Goal: Task Accomplishment & Management: Complete application form

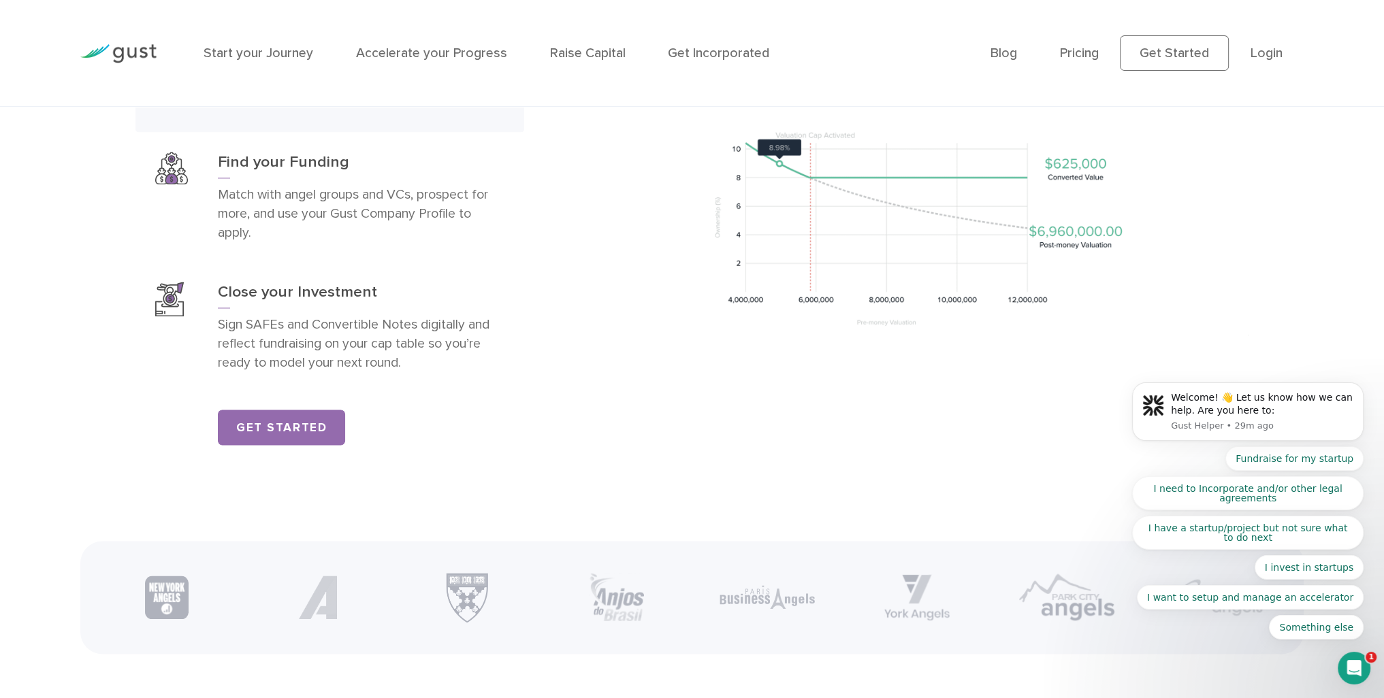
scroll to position [2586, 0]
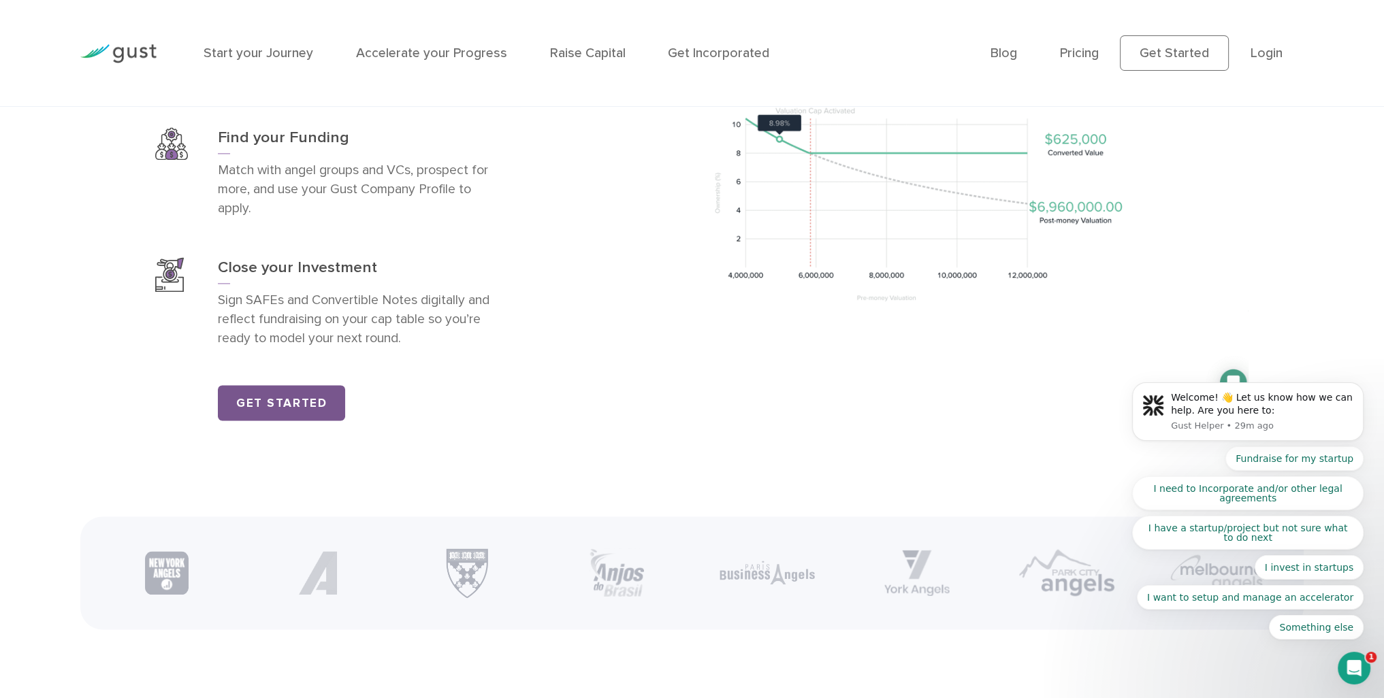
click at [319, 421] on link "Get Started" at bounding box center [281, 402] width 127 height 35
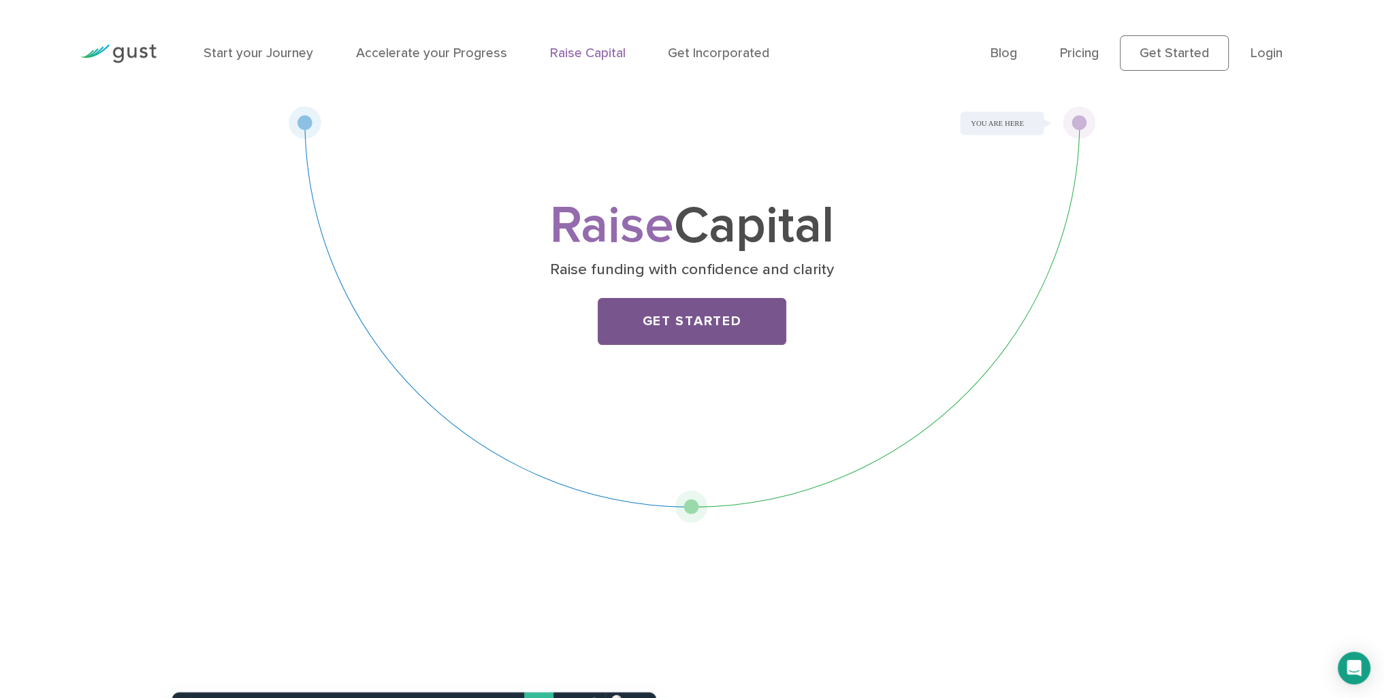
click at [700, 314] on link "Get Started" at bounding box center [692, 321] width 189 height 47
